Goal: Task Accomplishment & Management: Manage account settings

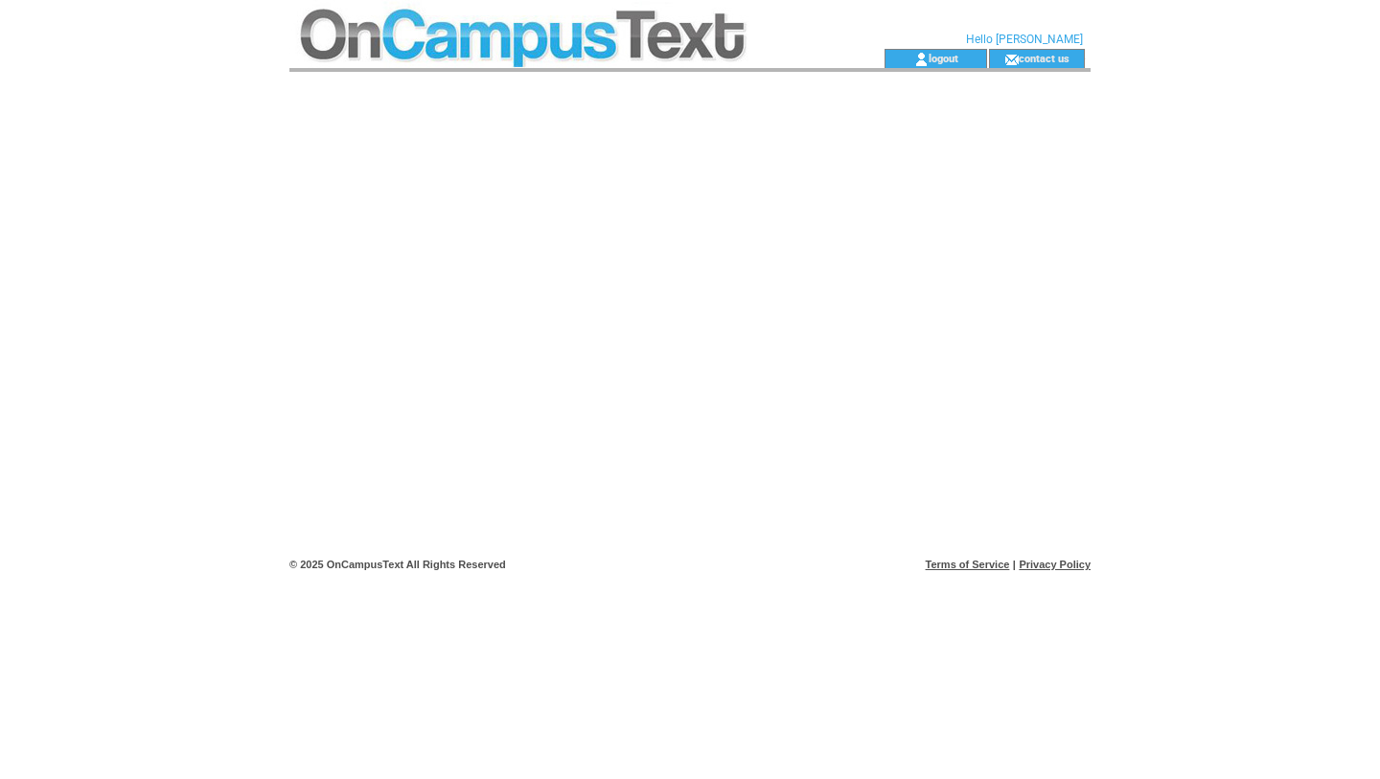
click at [1233, 168] on html "**********" at bounding box center [690, 389] width 1380 height 779
